Goal: Information Seeking & Learning: Learn about a topic

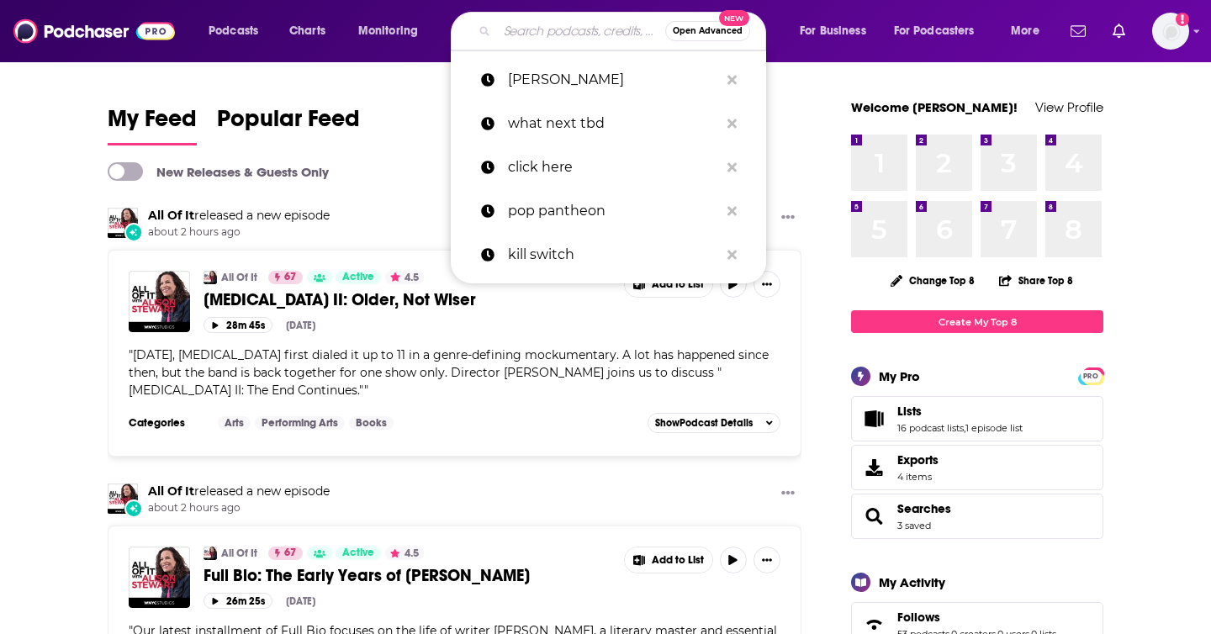
click at [555, 31] on input "Search podcasts, credits, & more..." at bounding box center [581, 31] width 168 height 27
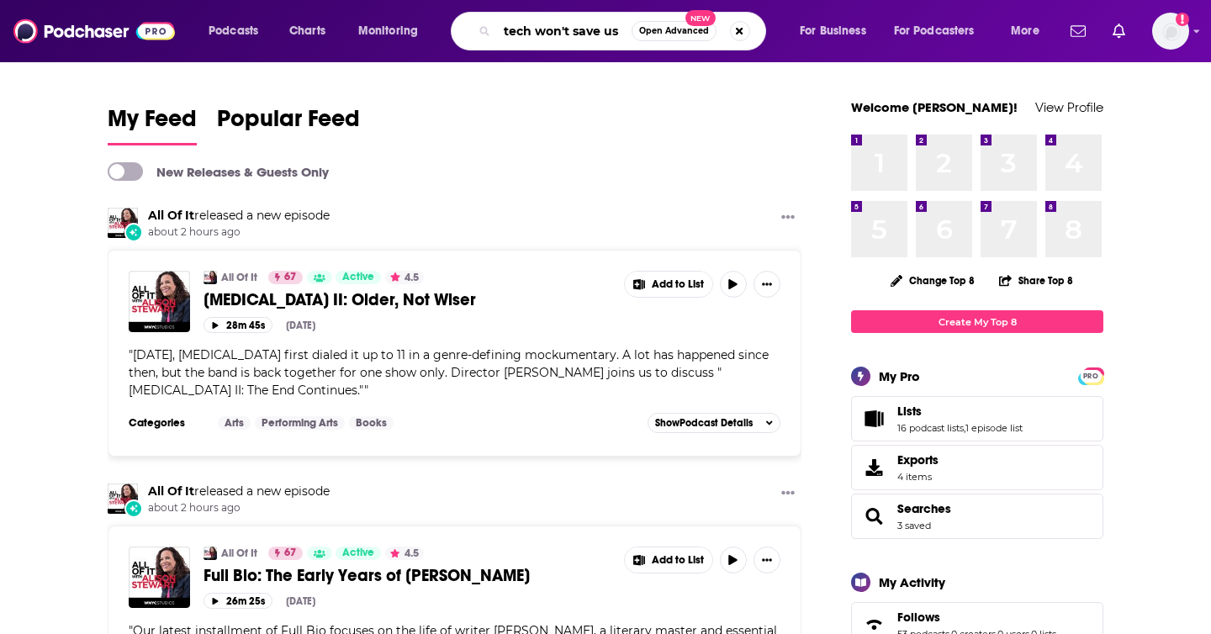
type input "tech won't save us"
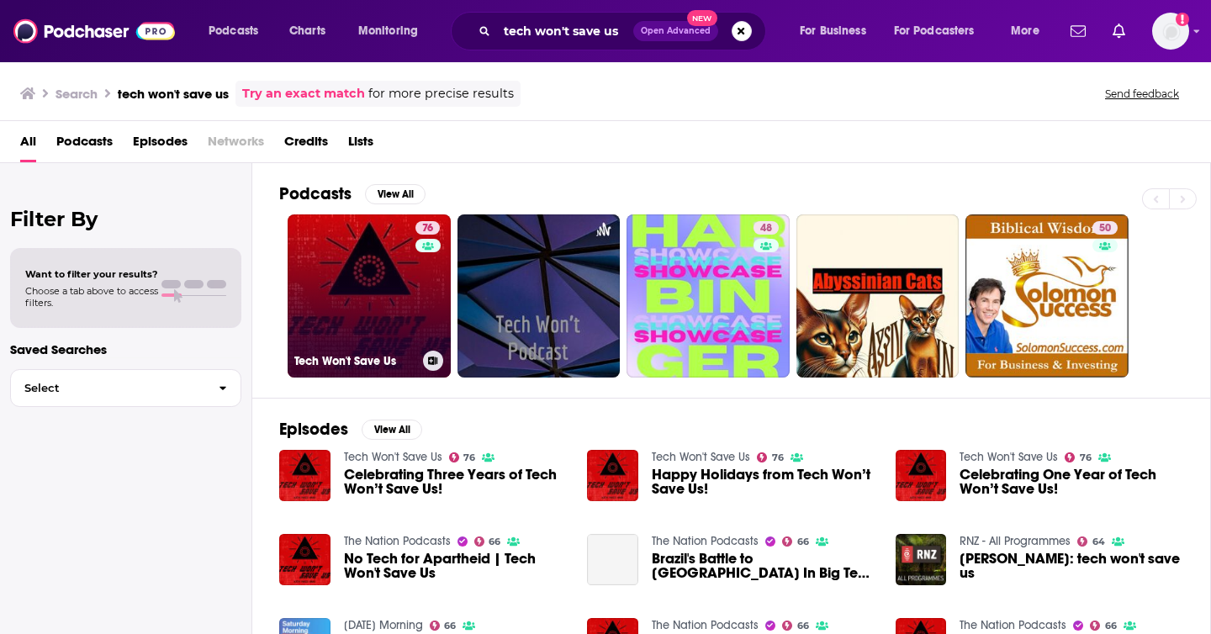
click at [345, 300] on link "76 Tech Won't Save Us" at bounding box center [369, 295] width 163 height 163
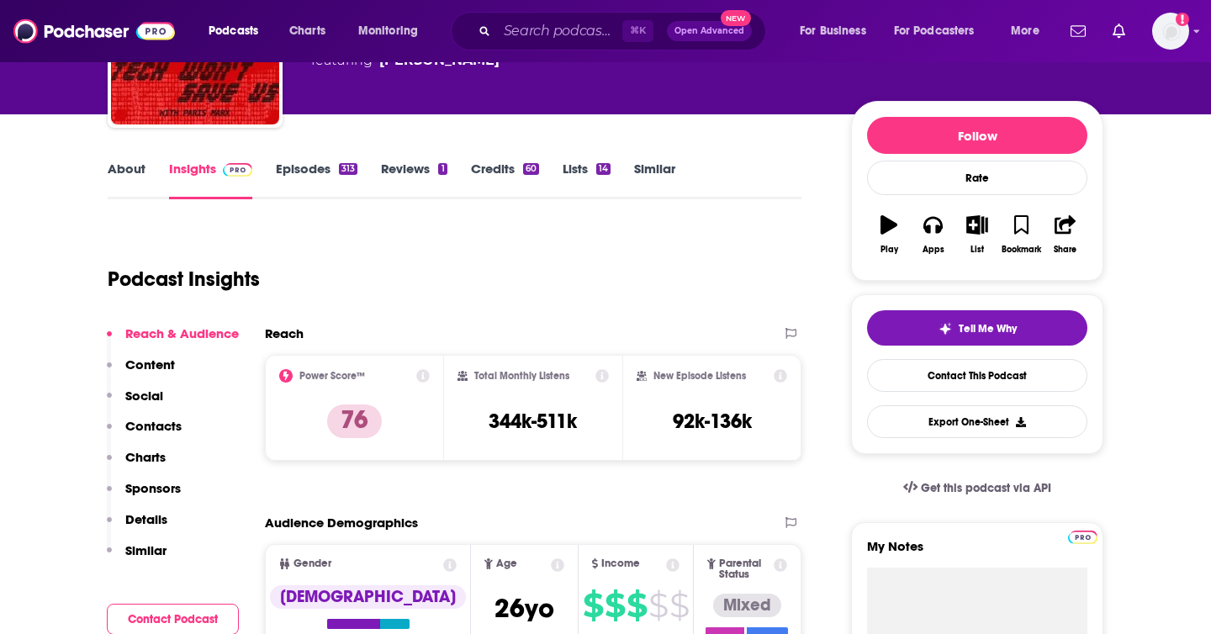
scroll to position [191, 0]
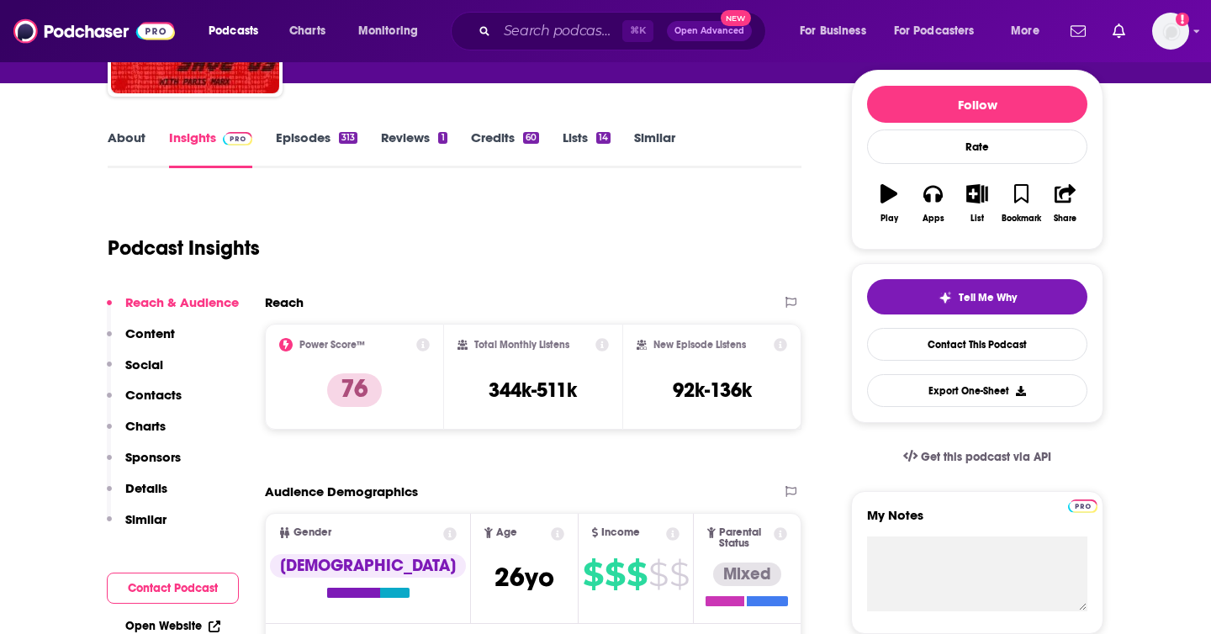
click at [145, 398] on p "Contacts" at bounding box center [153, 395] width 56 height 16
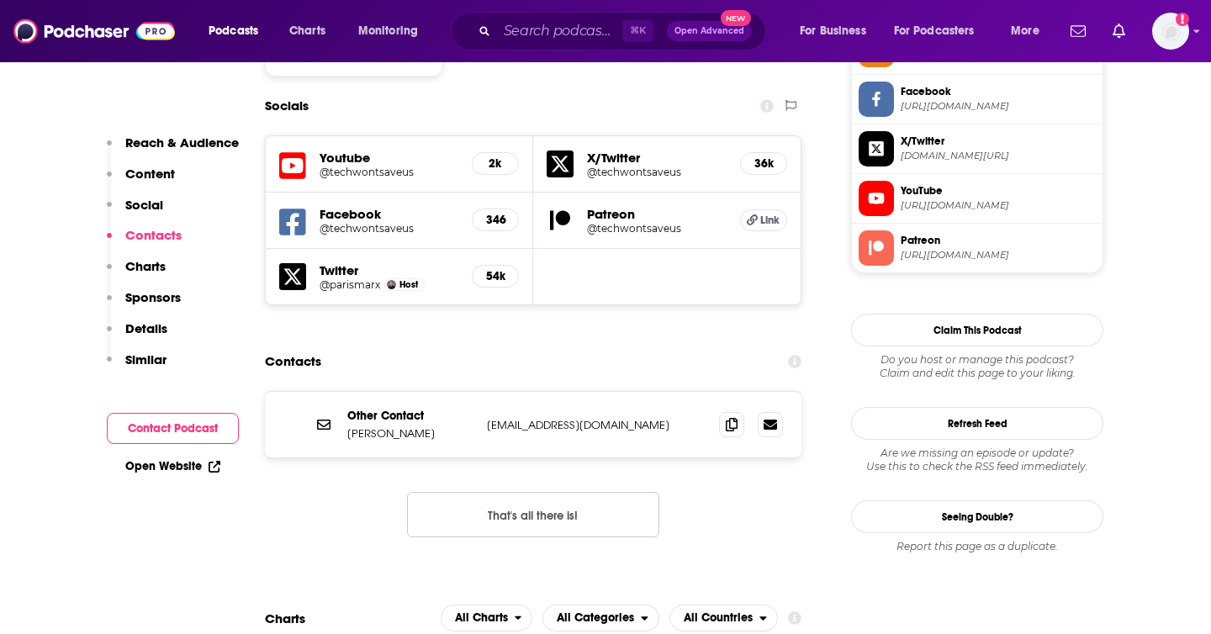
scroll to position [1463, 0]
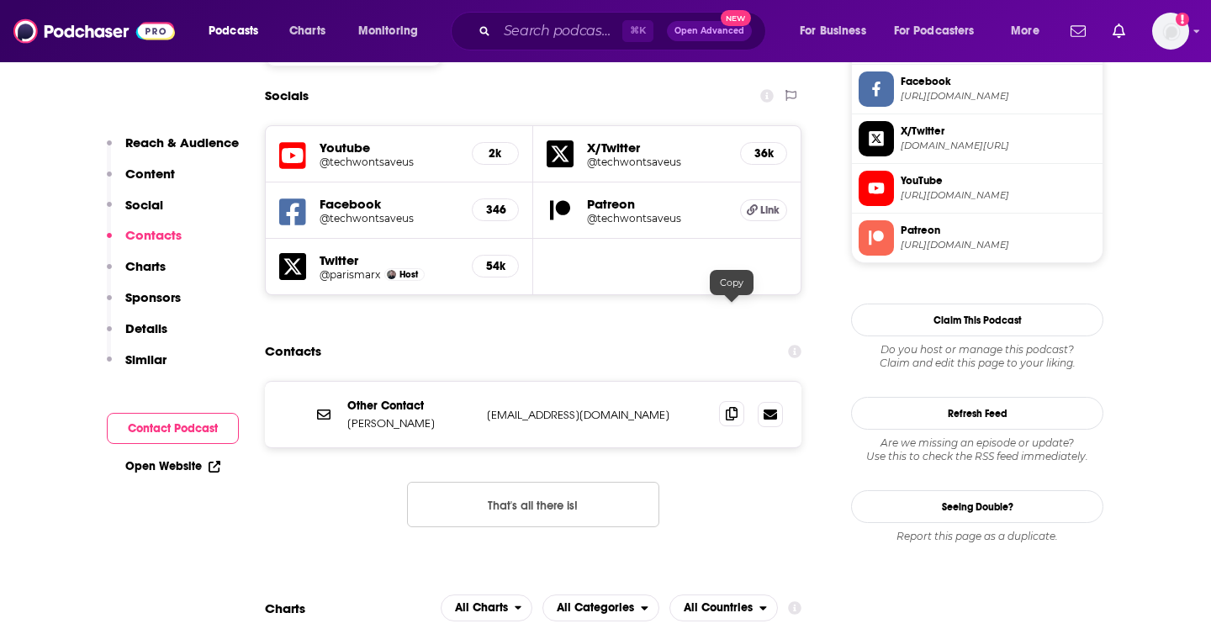
click at [730, 407] on icon at bounding box center [732, 413] width 12 height 13
click at [731, 407] on icon at bounding box center [732, 413] width 12 height 13
click at [729, 407] on icon at bounding box center [732, 413] width 12 height 13
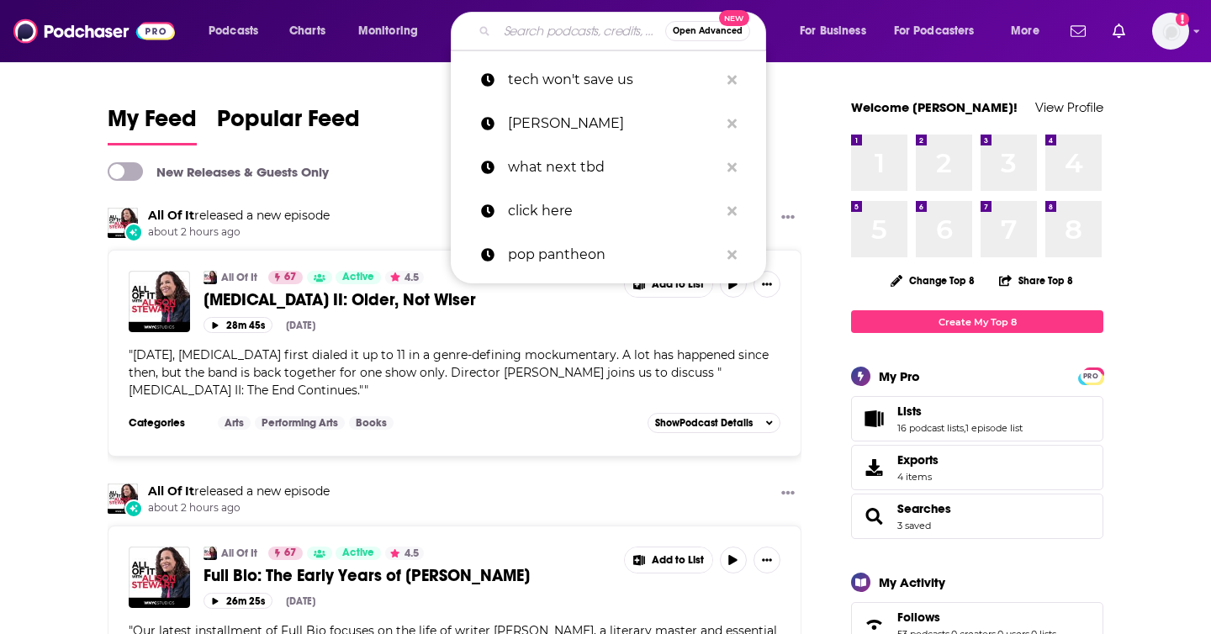
click at [501, 33] on input "Search podcasts, credits, & more..." at bounding box center [581, 31] width 168 height 27
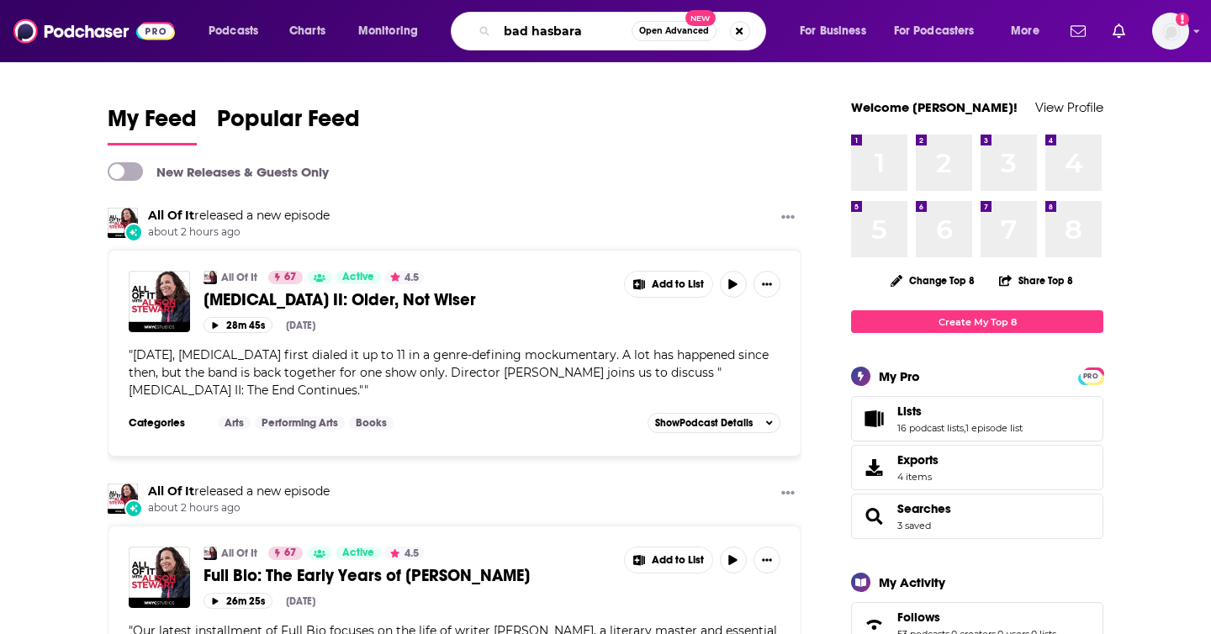
type input "bad hasbara"
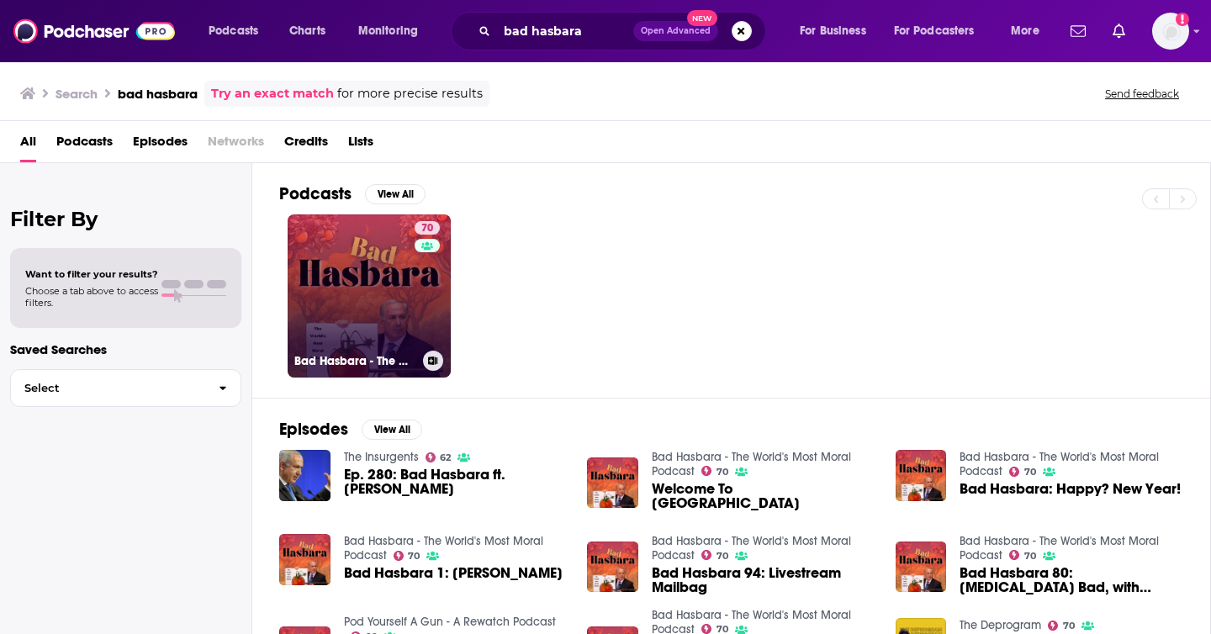
click at [433, 310] on div "70" at bounding box center [429, 286] width 29 height 130
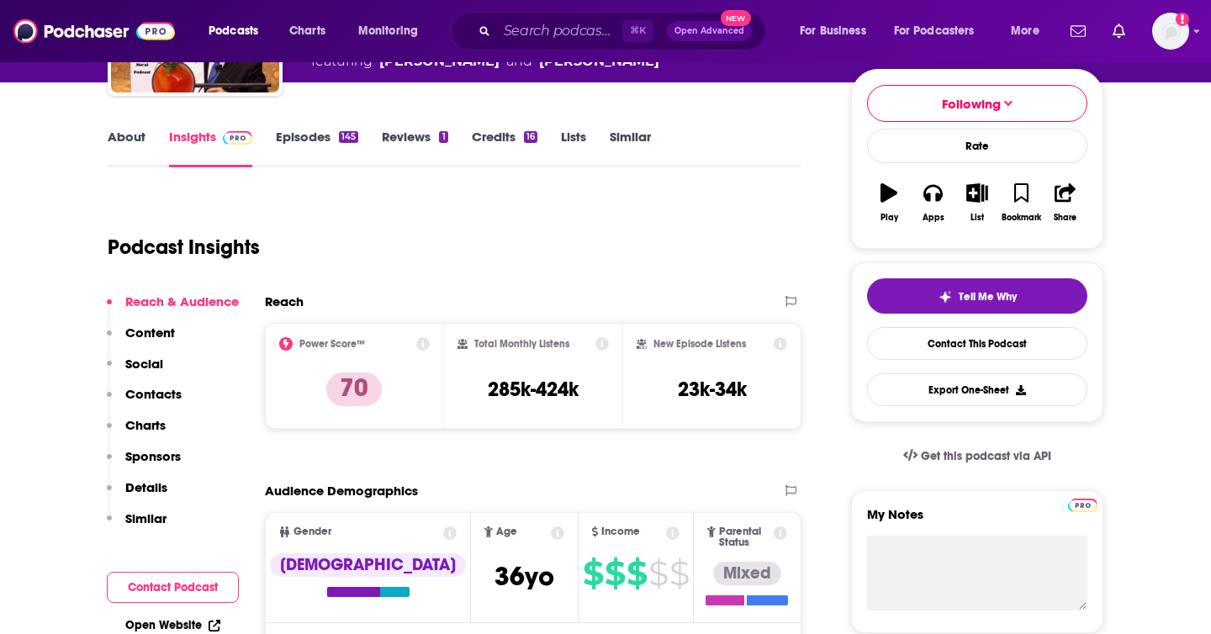
scroll to position [241, 0]
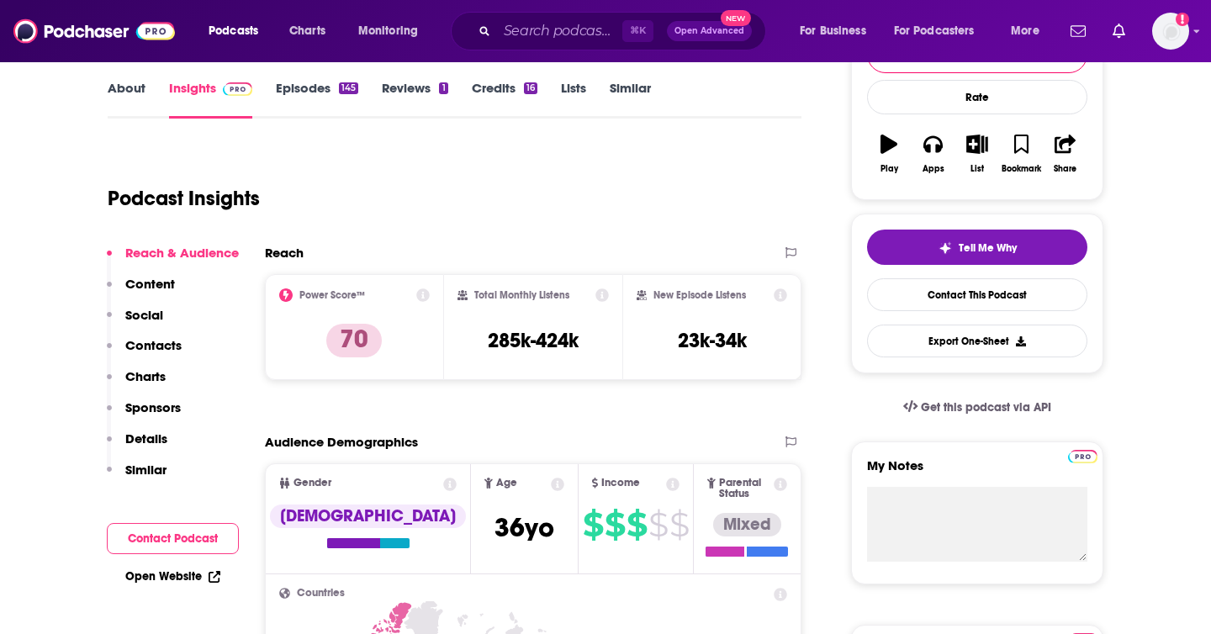
click at [173, 352] on p "Contacts" at bounding box center [153, 345] width 56 height 16
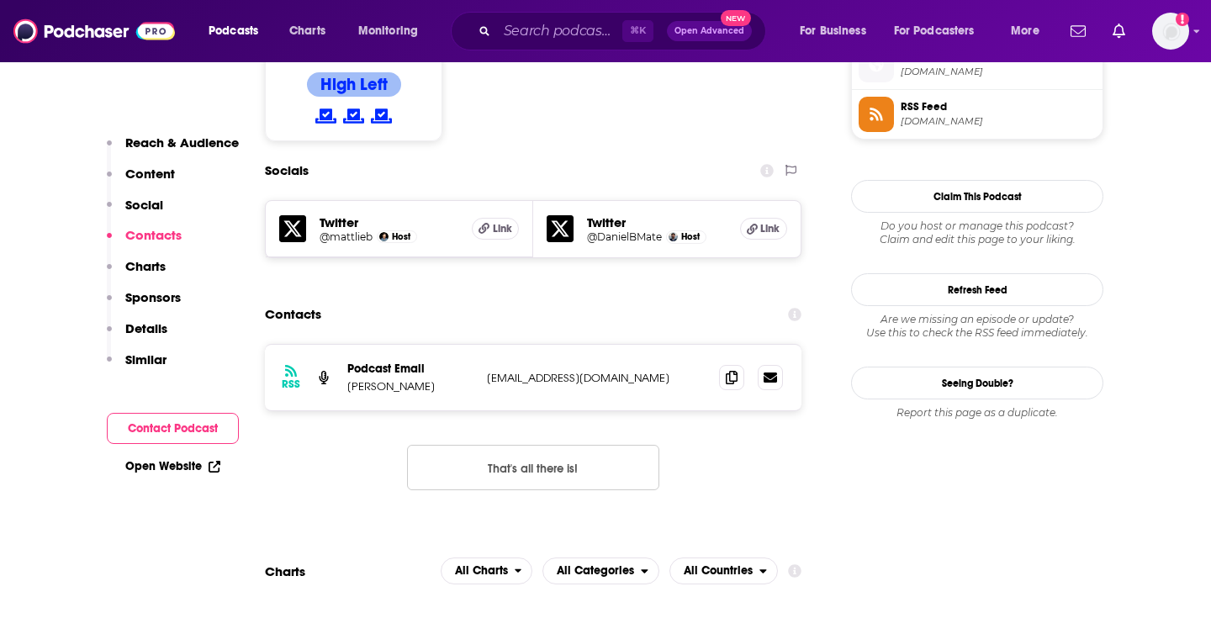
scroll to position [1389, 0]
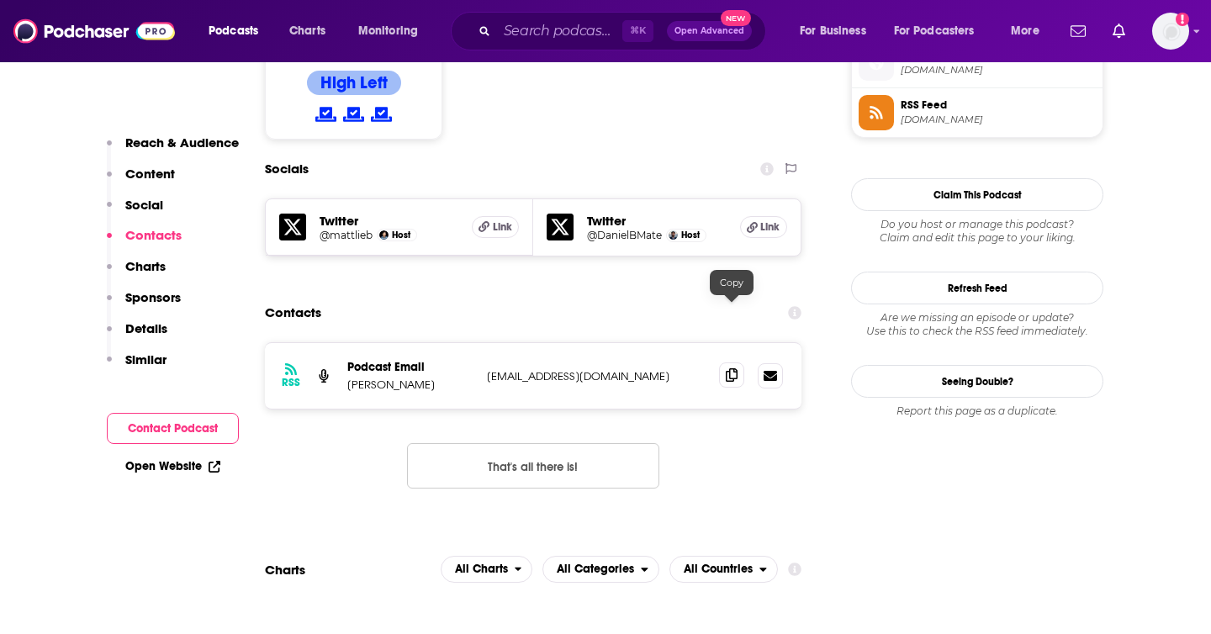
click at [731, 368] on icon at bounding box center [732, 374] width 12 height 13
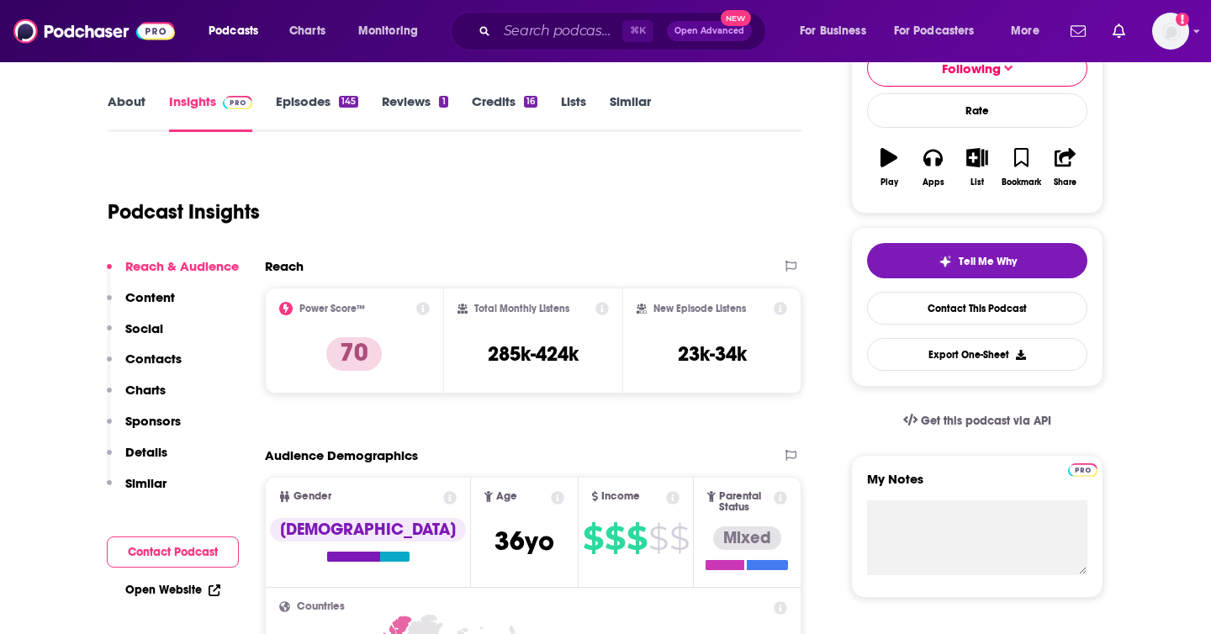
scroll to position [0, 0]
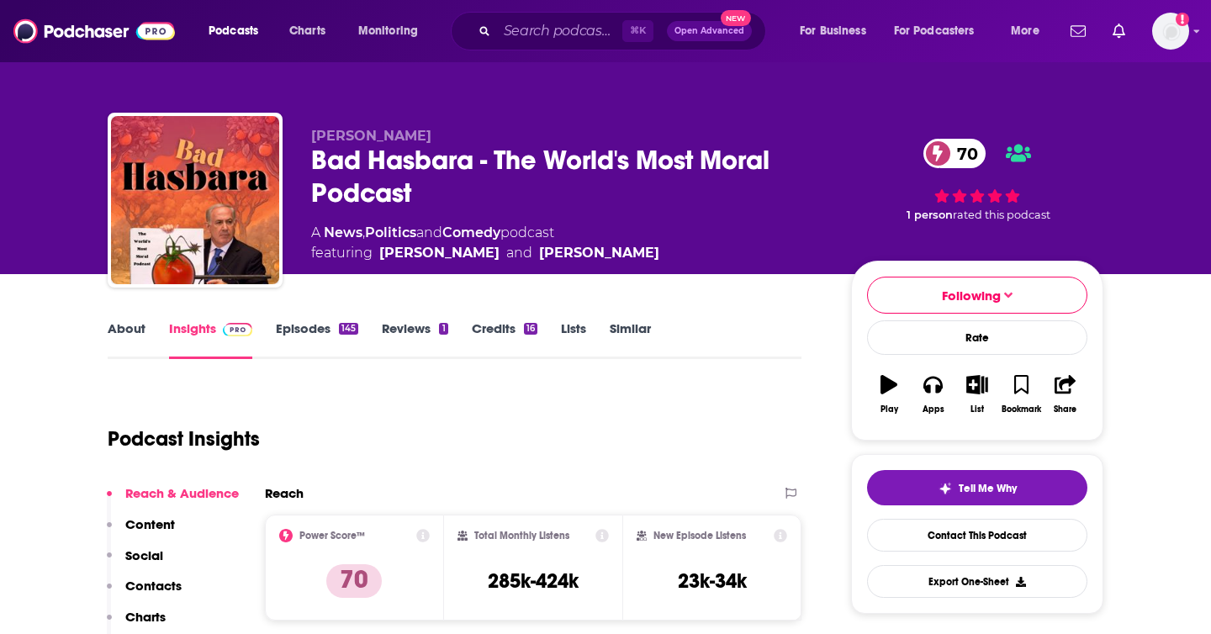
click at [325, 332] on link "Episodes 145" at bounding box center [317, 339] width 82 height 39
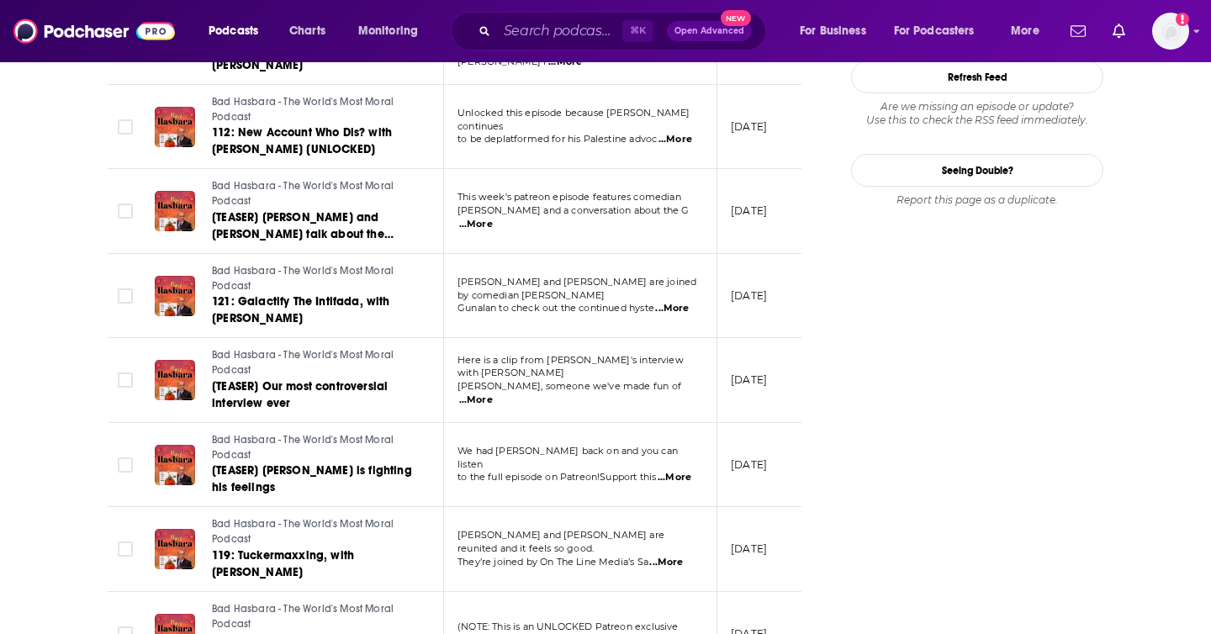
scroll to position [2016, 0]
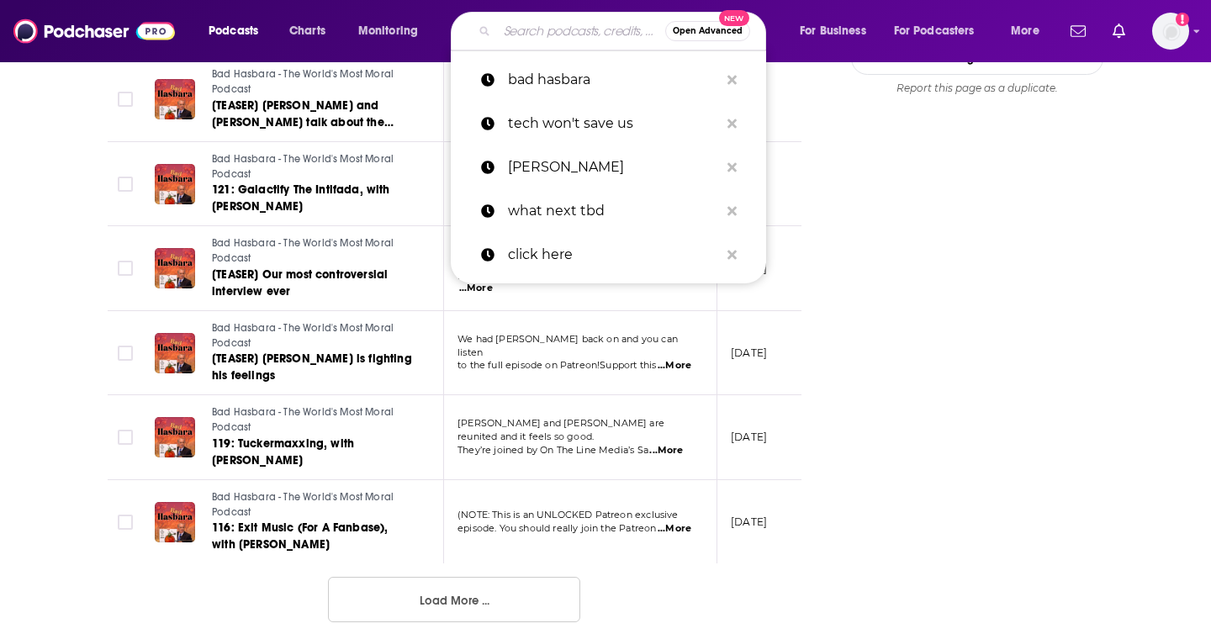
click at [509, 38] on input "Search podcasts, credits, & more..." at bounding box center [581, 31] width 168 height 27
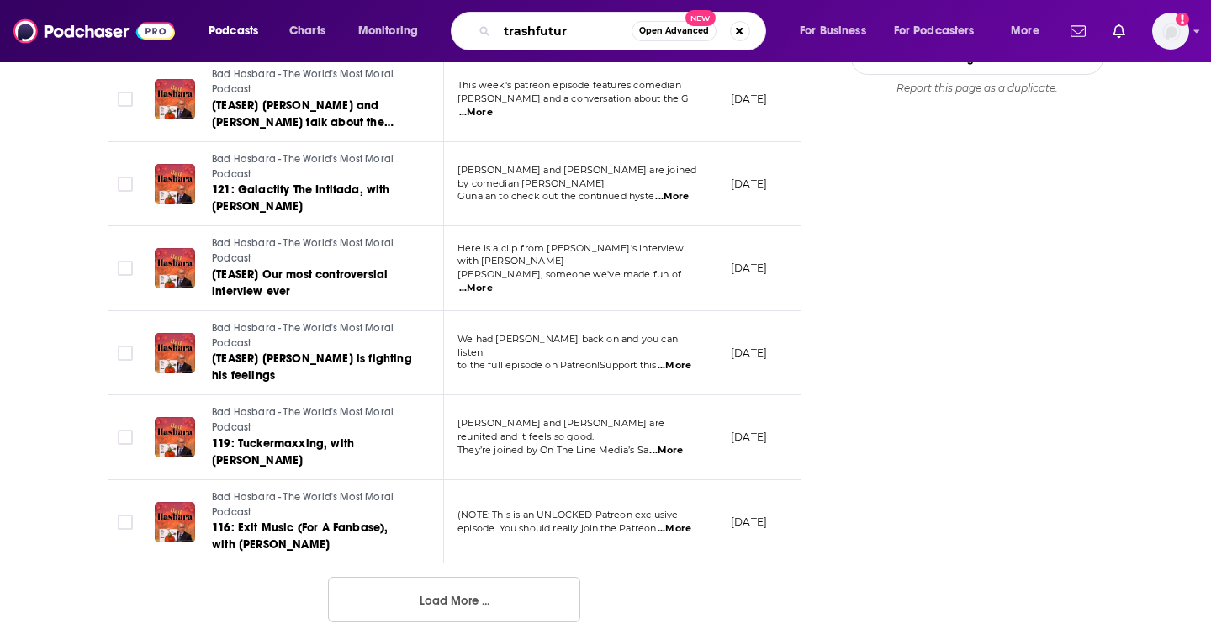
type input "trashfuture"
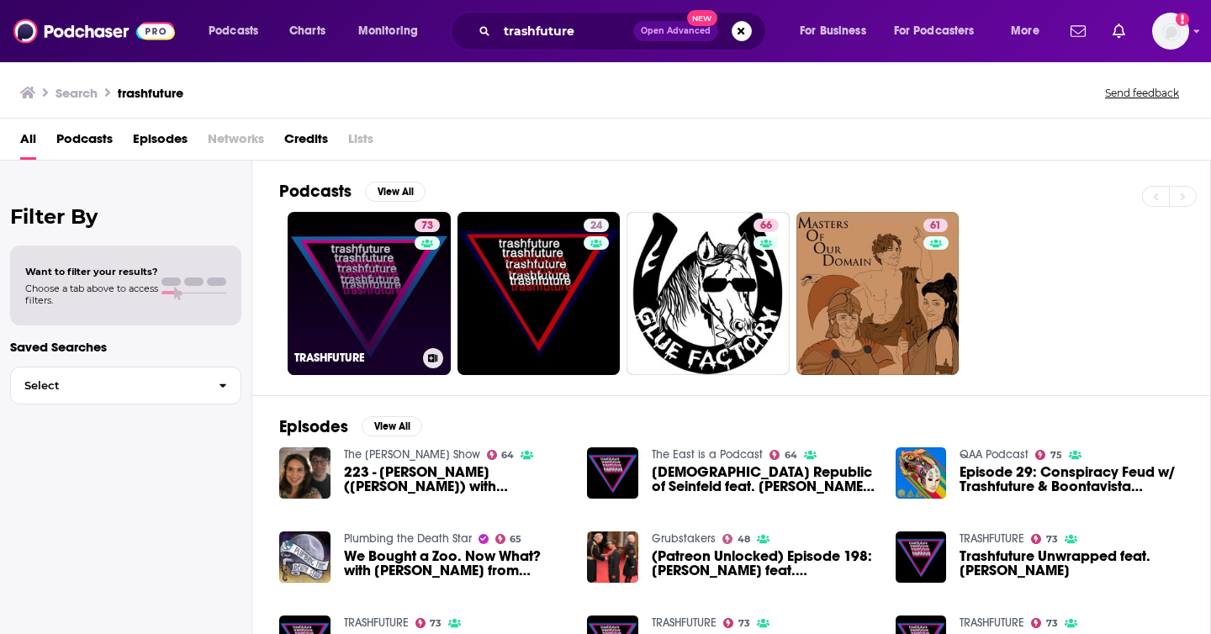
click at [320, 295] on link "73 TRASHFUTURE" at bounding box center [369, 293] width 163 height 163
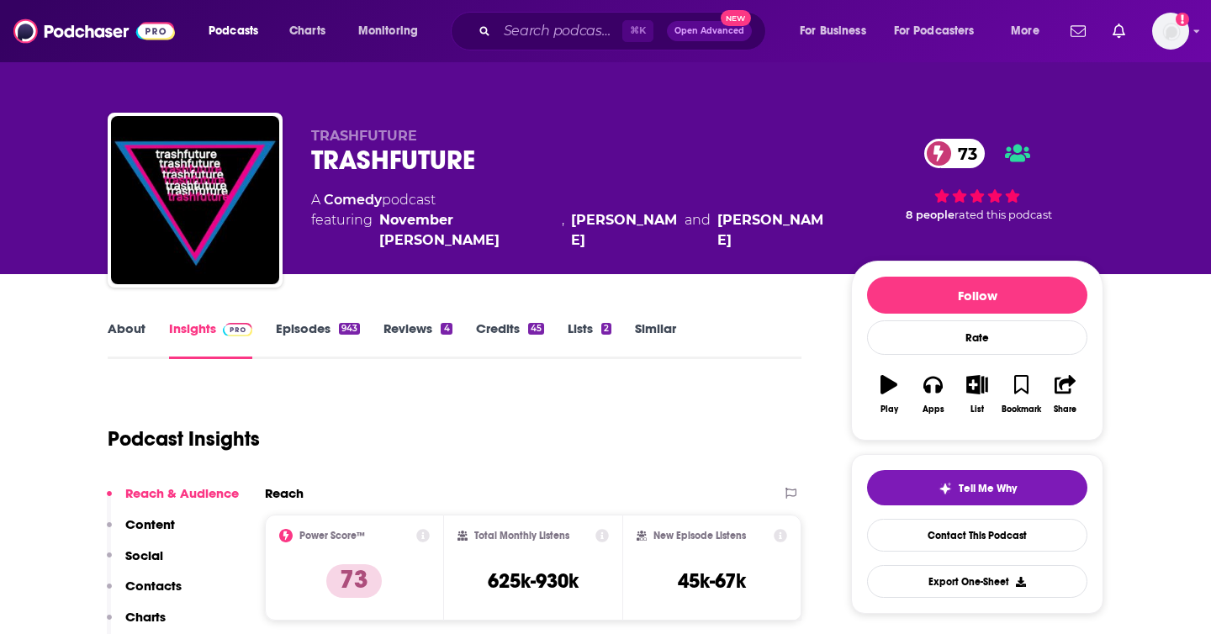
click at [124, 328] on link "About" at bounding box center [127, 339] width 38 height 39
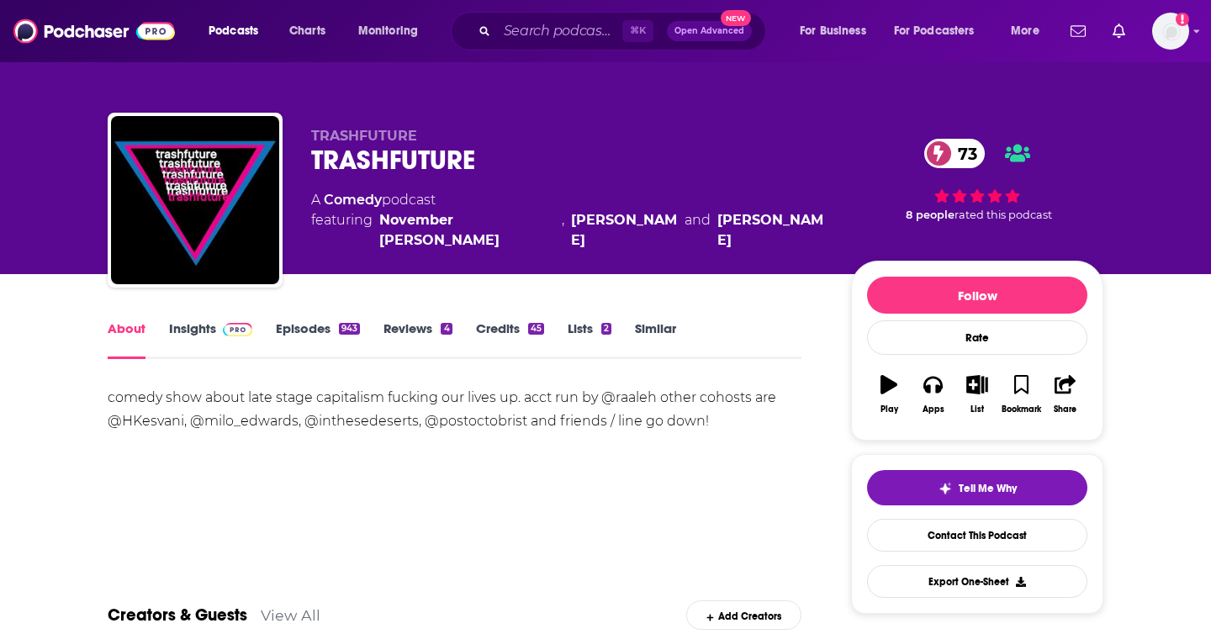
click at [296, 330] on link "Episodes 943" at bounding box center [318, 339] width 84 height 39
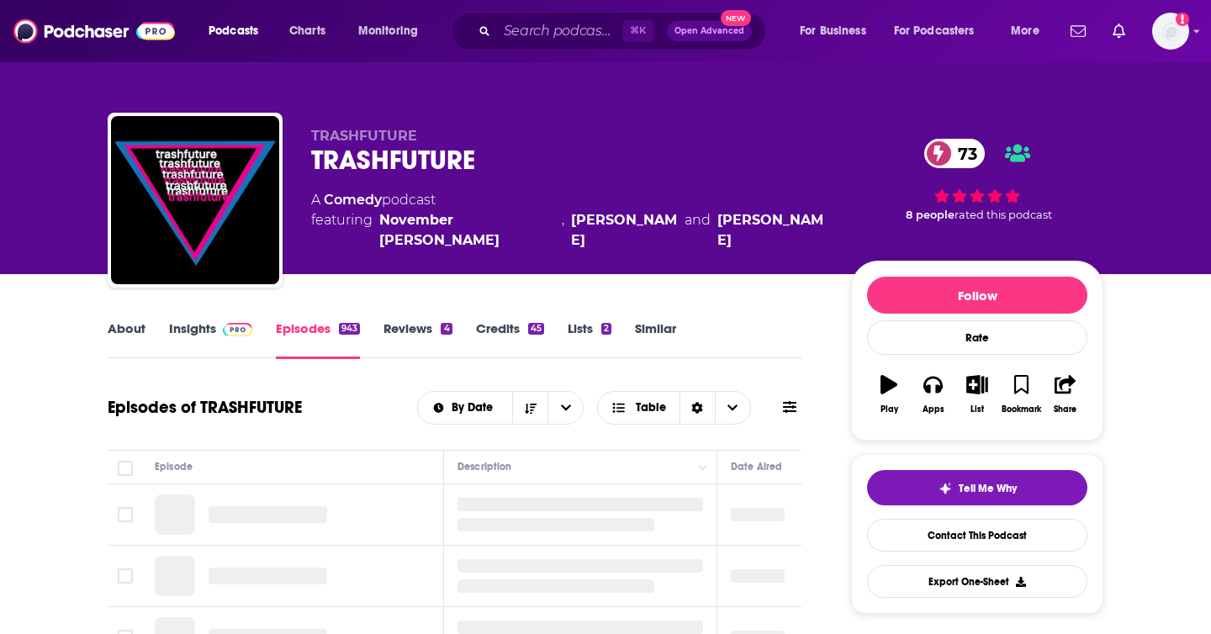
click at [203, 329] on link "Insights" at bounding box center [210, 339] width 83 height 39
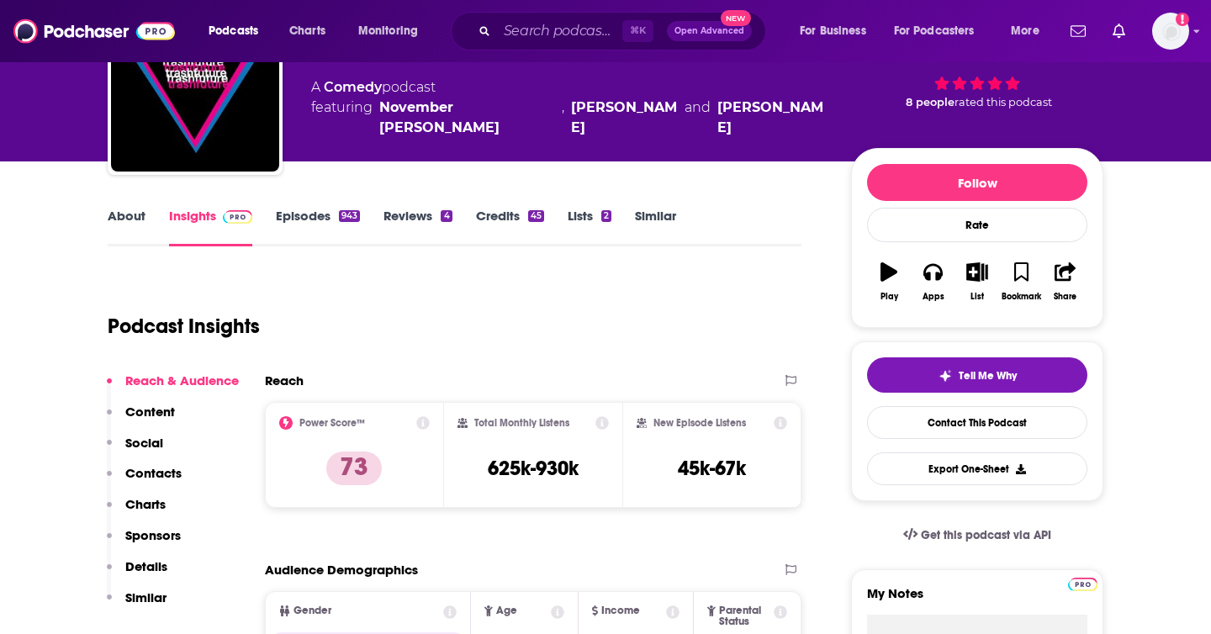
click at [152, 474] on p "Contacts" at bounding box center [153, 473] width 56 height 16
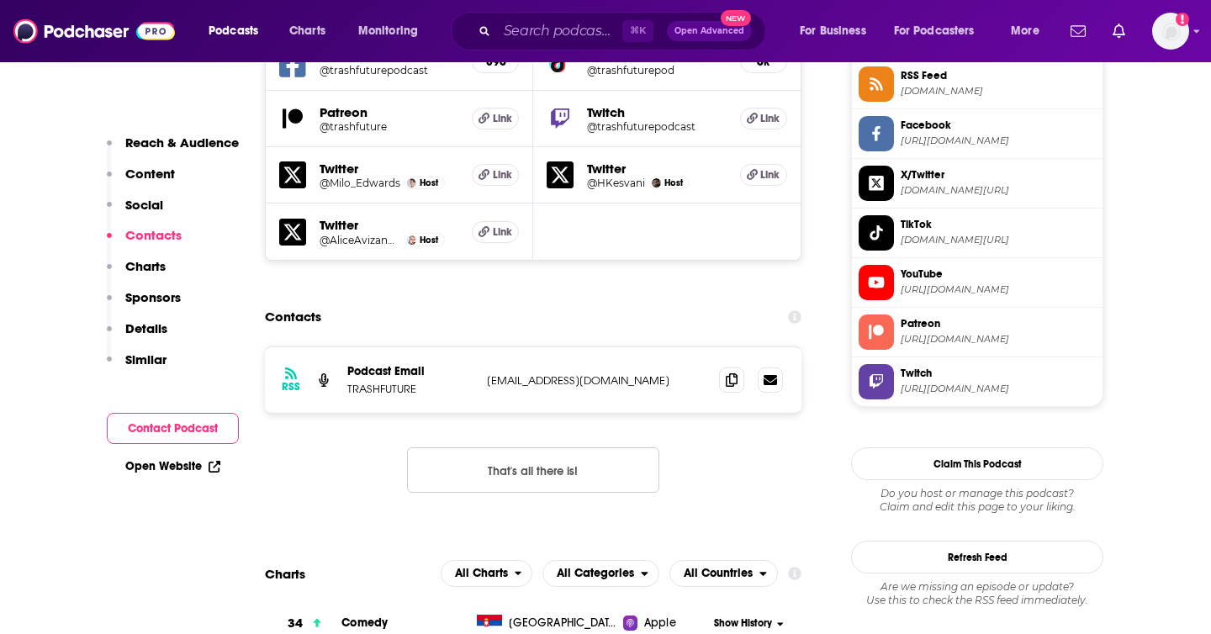
scroll to position [1578, 0]
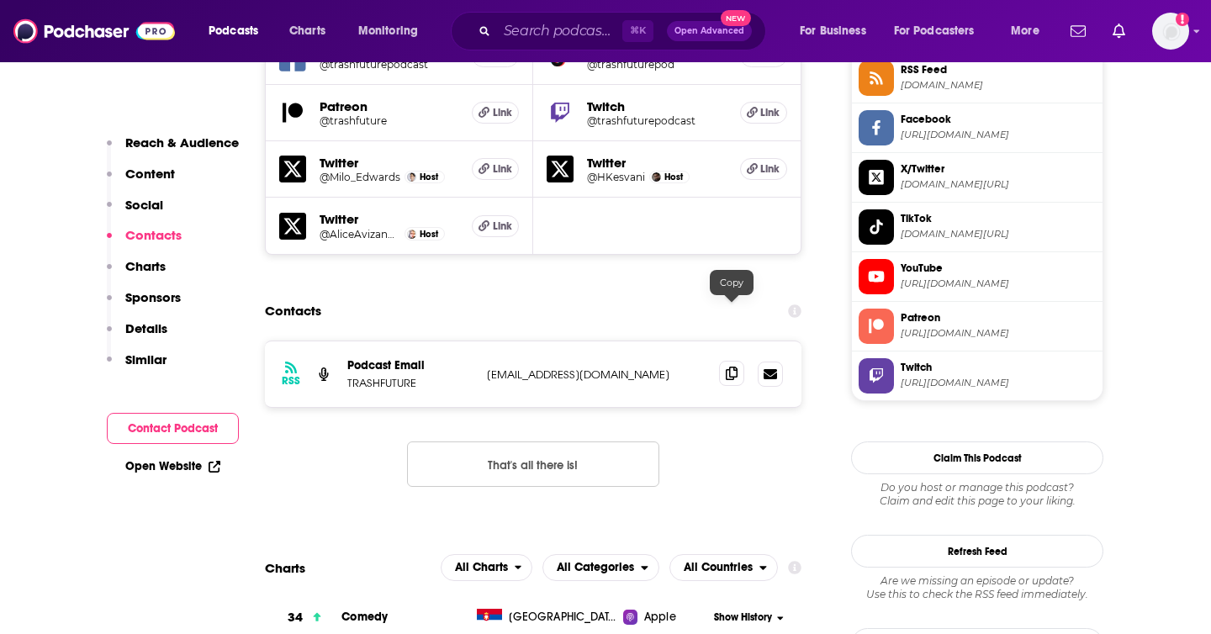
click at [726, 367] on icon at bounding box center [732, 373] width 12 height 13
click at [555, 21] on input "Search podcasts, credits, & more..." at bounding box center [559, 31] width 125 height 27
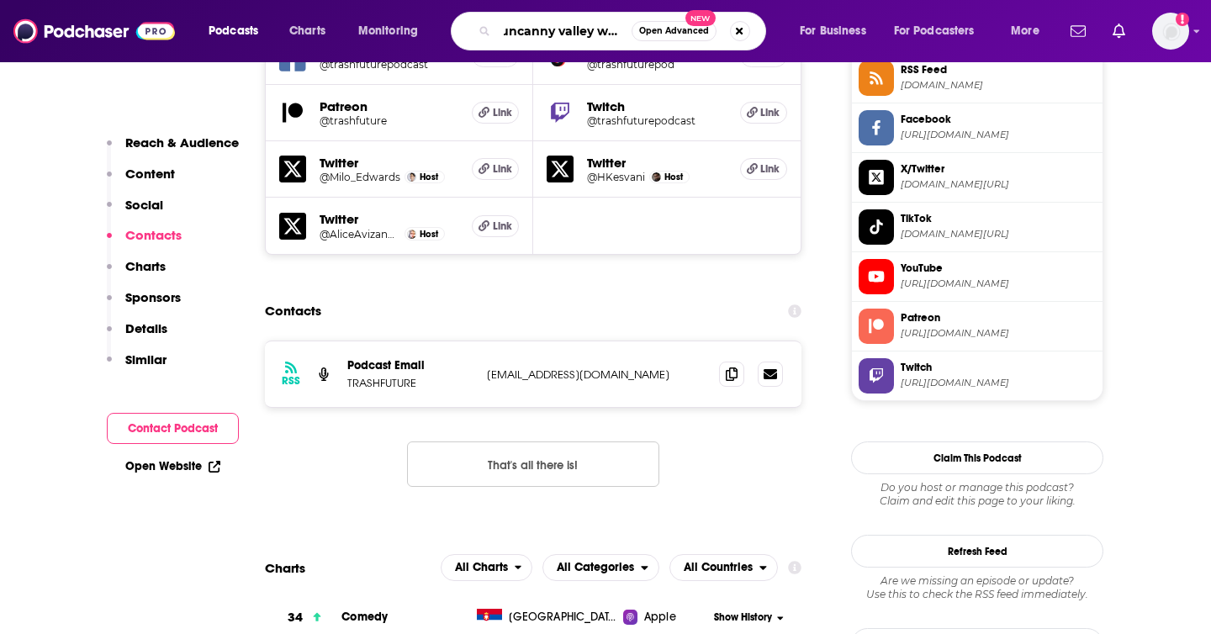
type input "uncanny valley wired"
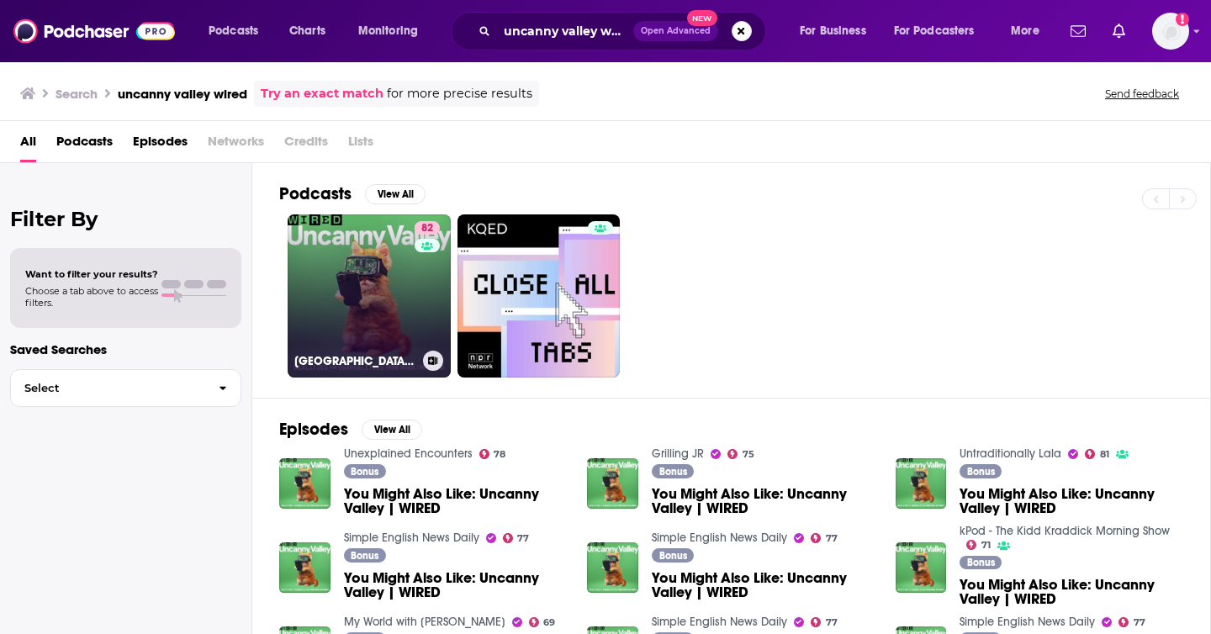
click at [369, 296] on link "82 Uncanny Valley | WIRED" at bounding box center [369, 295] width 163 height 163
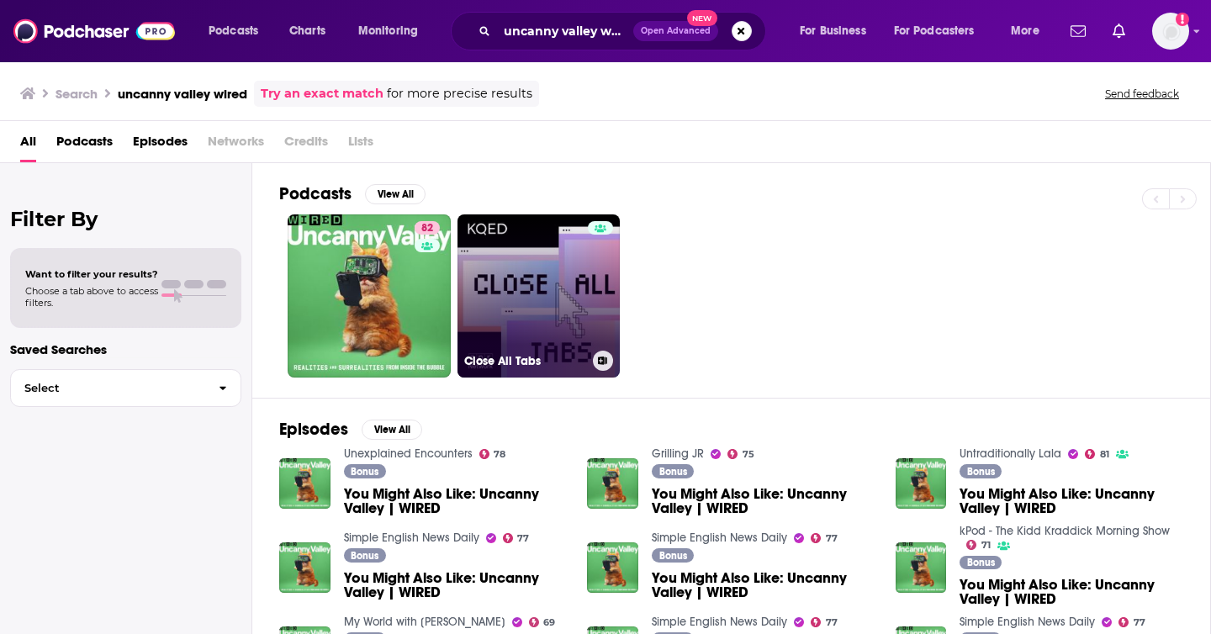
click at [570, 325] on link "Close All Tabs" at bounding box center [539, 295] width 163 height 163
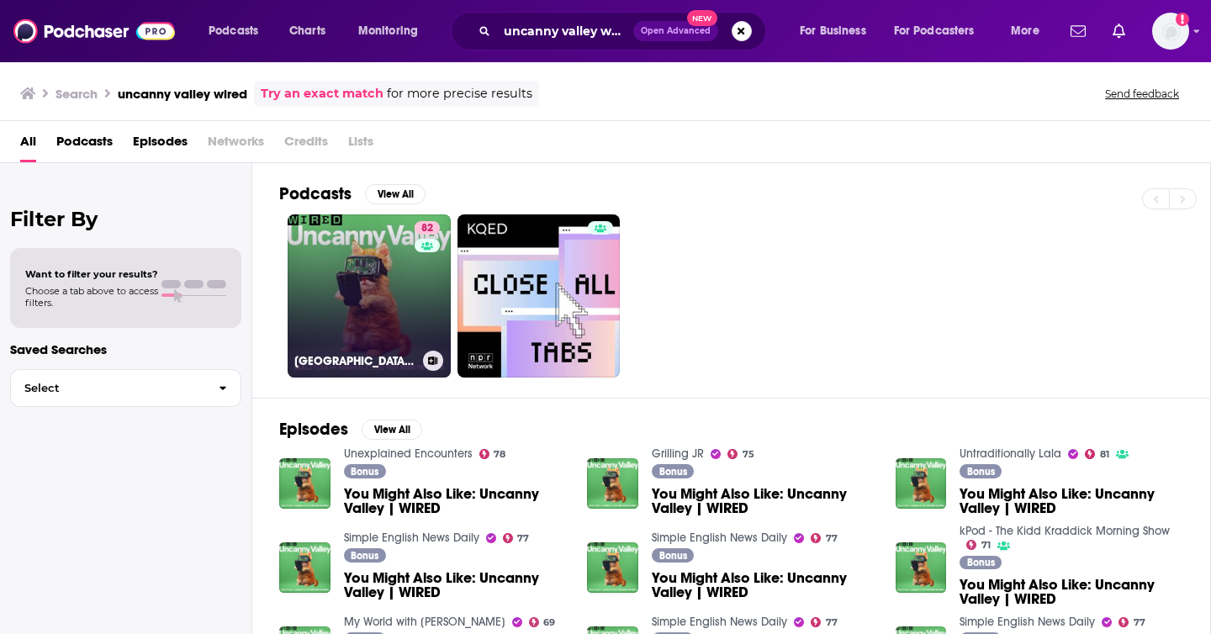
click at [394, 286] on link "82 Uncanny Valley | WIRED" at bounding box center [369, 295] width 163 height 163
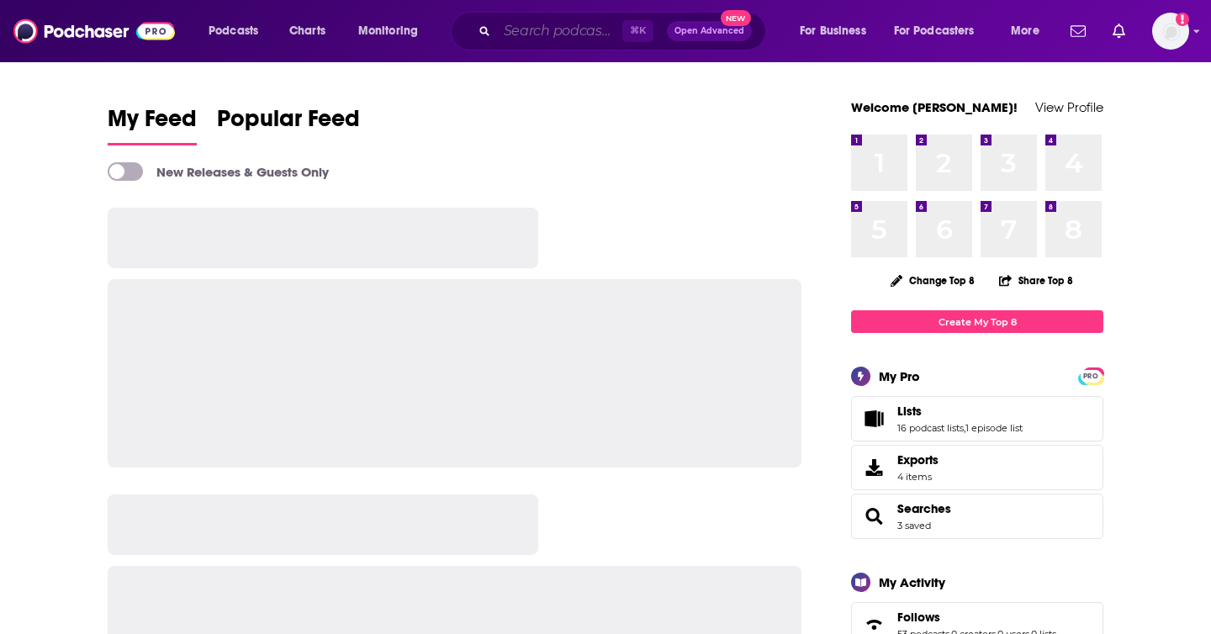
click at [554, 36] on input "Search podcasts, credits, & more..." at bounding box center [559, 31] width 125 height 27
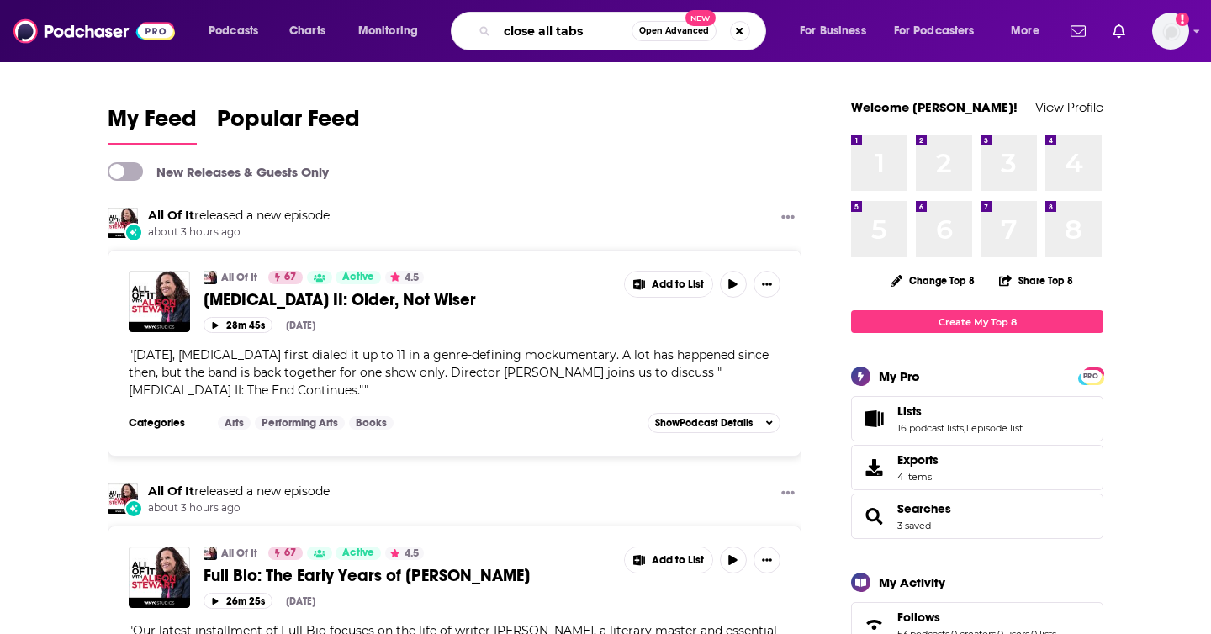
type input "close all tabs"
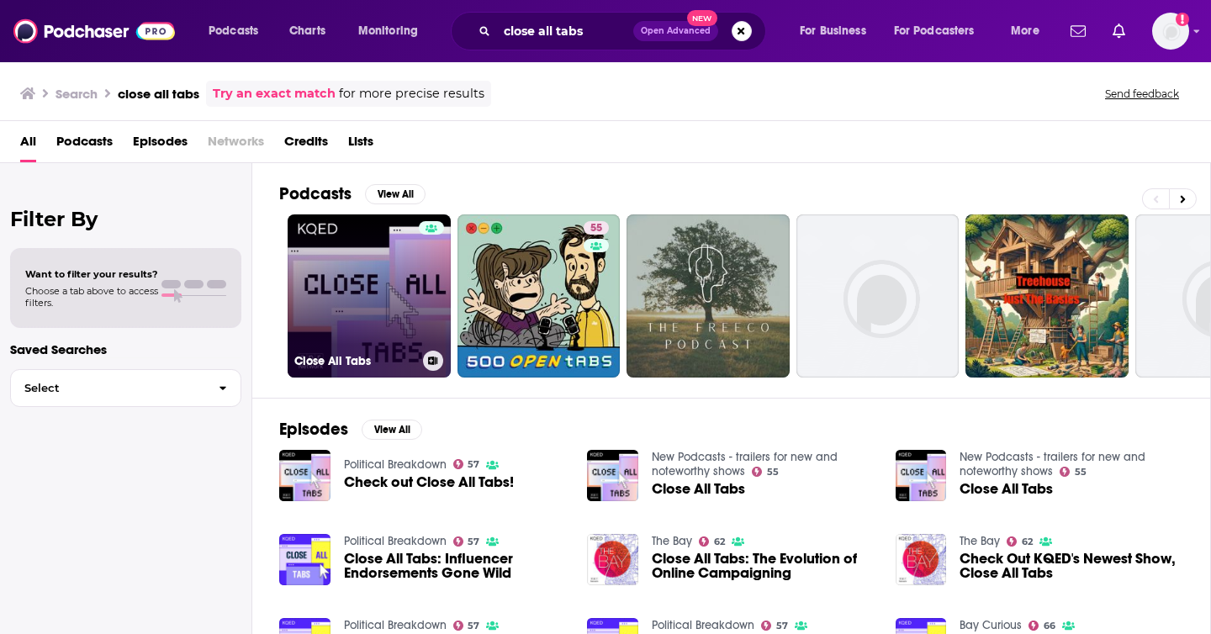
click at [371, 282] on link "Close All Tabs" at bounding box center [369, 295] width 163 height 163
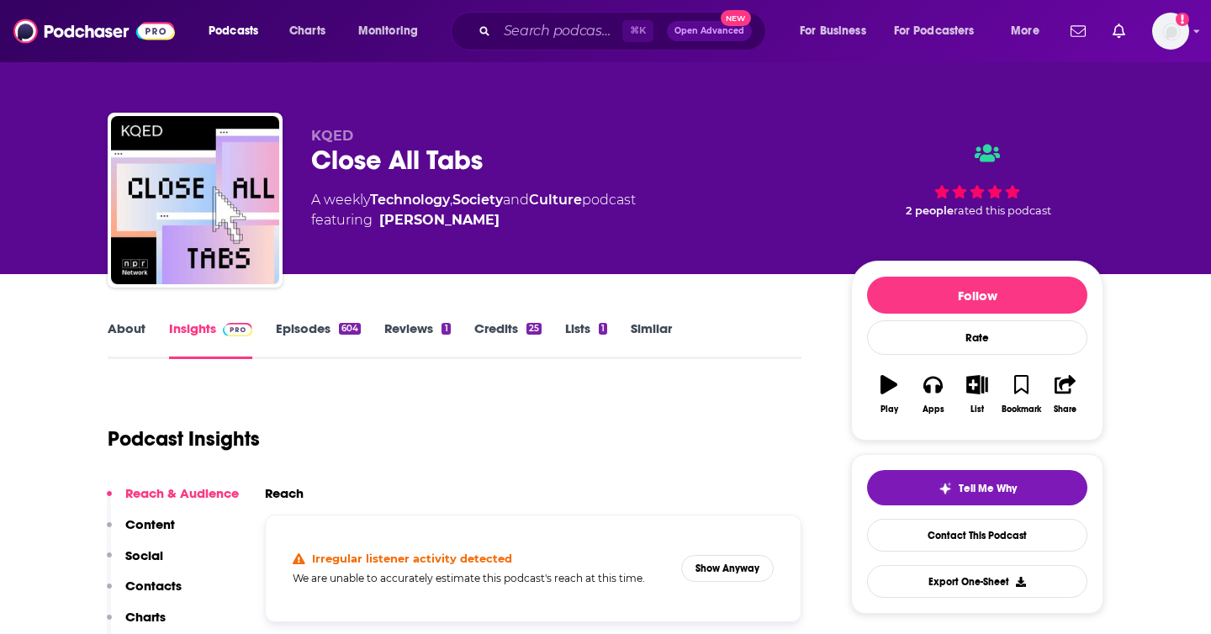
scroll to position [12, 0]
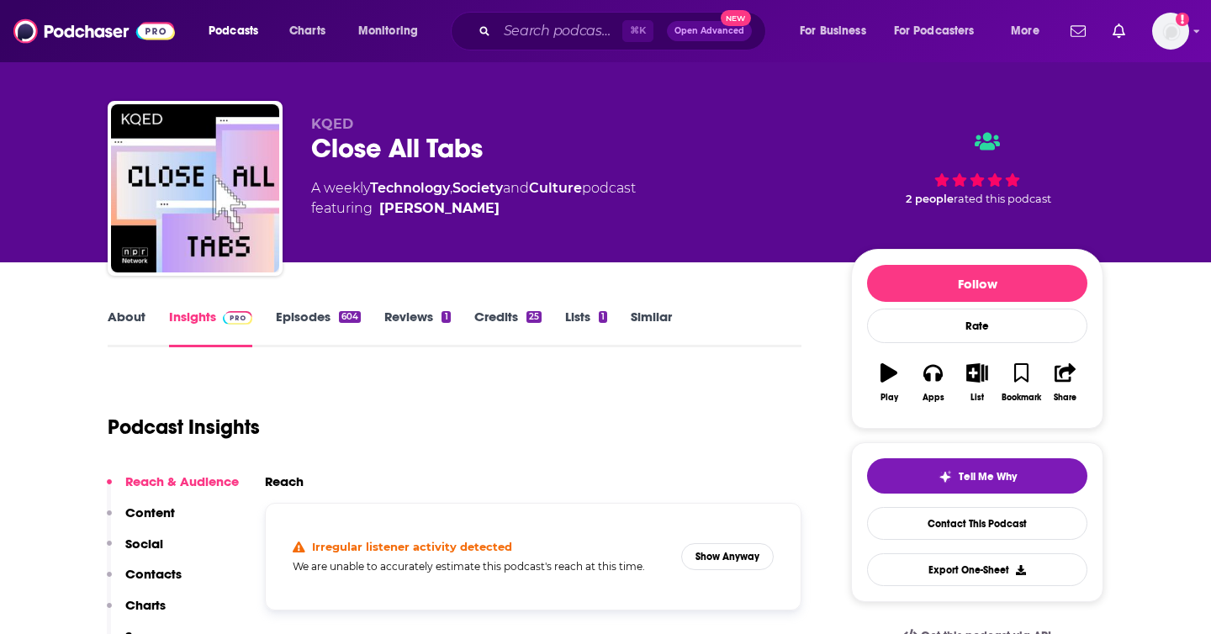
click at [331, 326] on link "Episodes 604" at bounding box center [318, 328] width 85 height 39
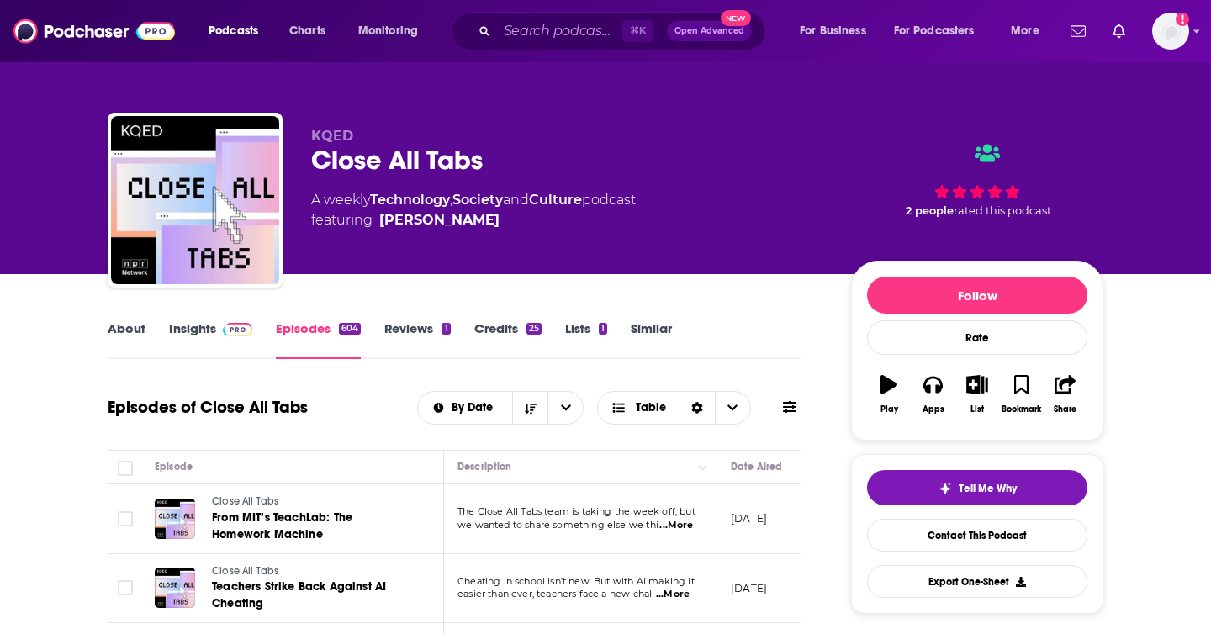
click at [216, 322] on span at bounding box center [234, 328] width 36 height 16
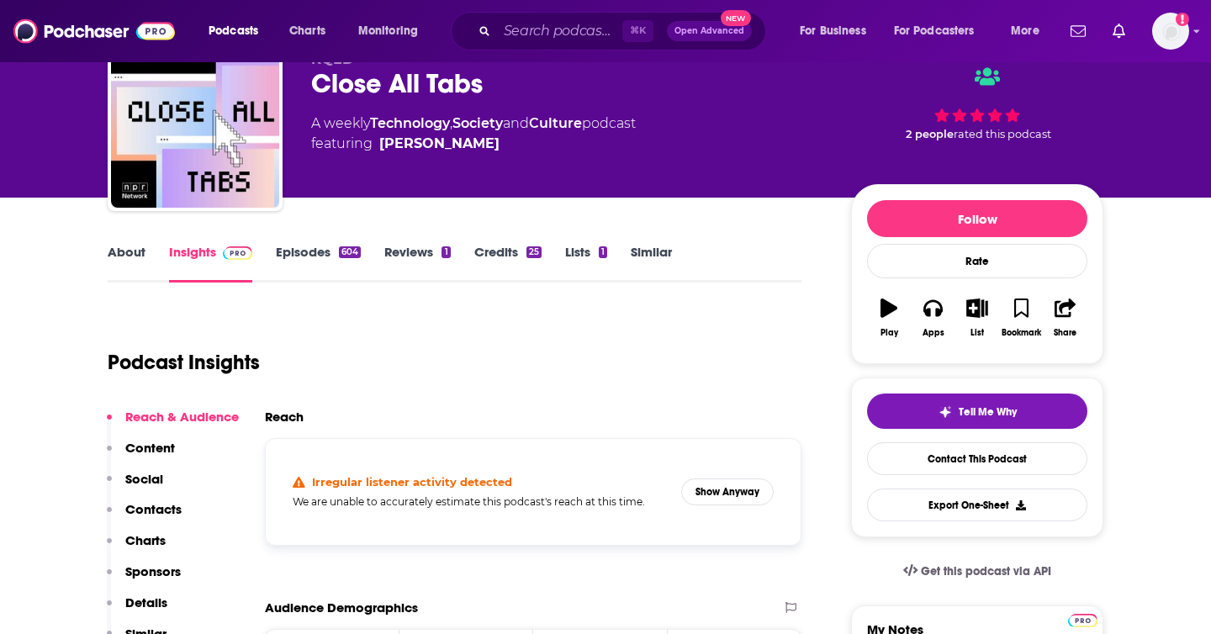
scroll to position [98, 0]
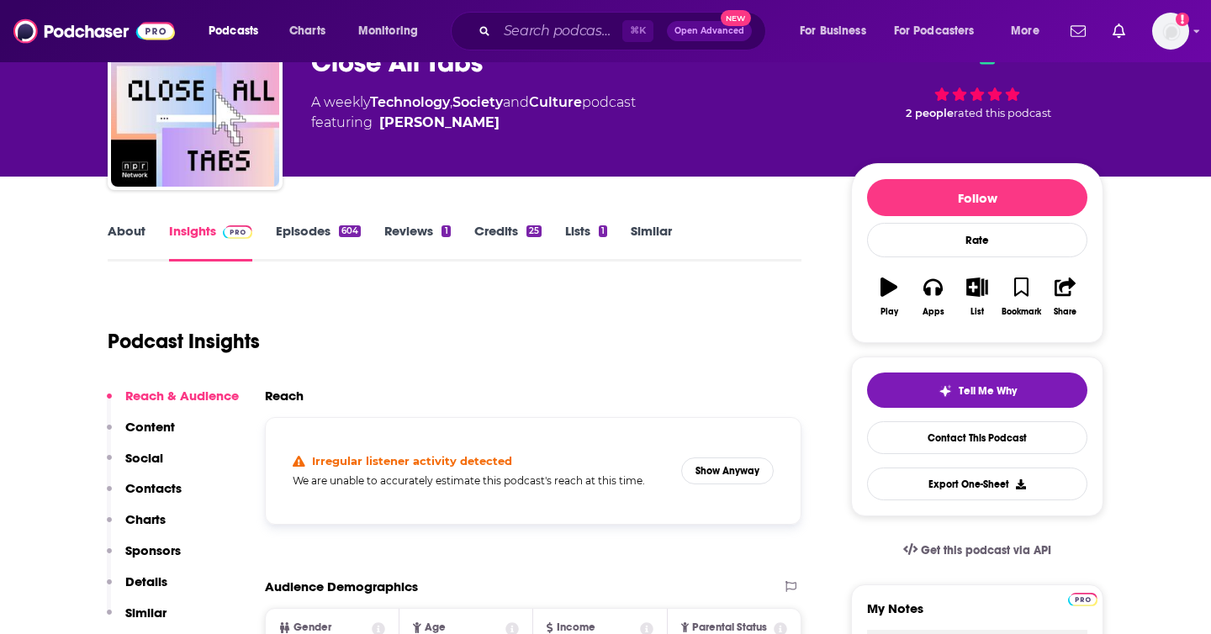
click at [158, 483] on p "Contacts" at bounding box center [153, 488] width 56 height 16
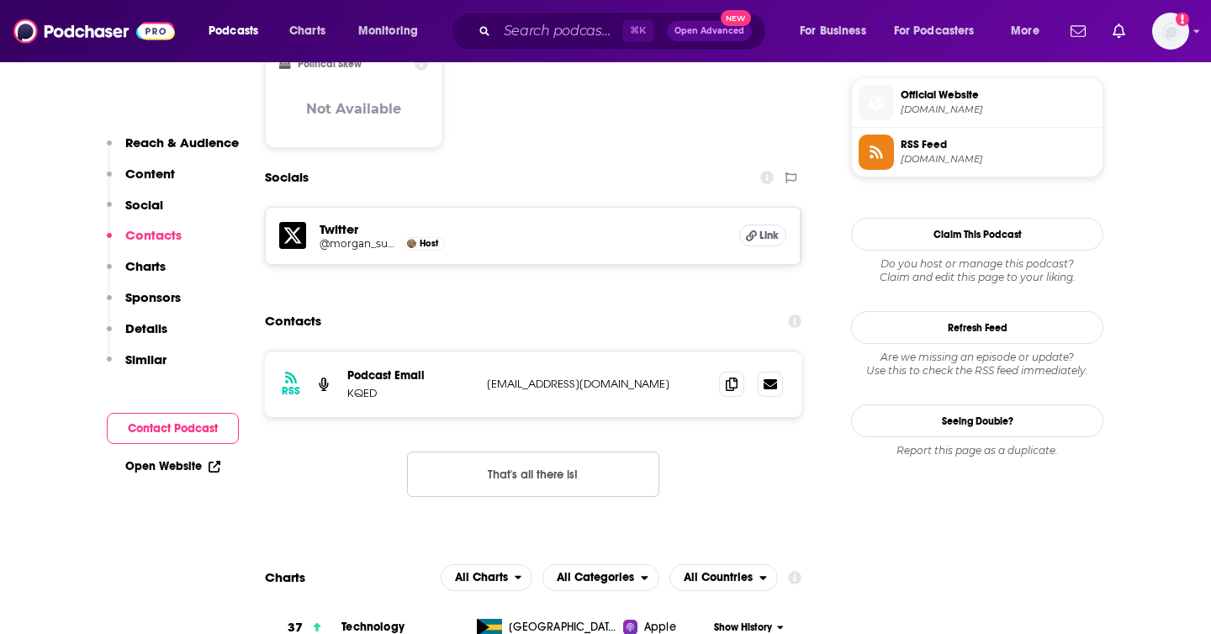
scroll to position [1386, 0]
